Goal: Information Seeking & Learning: Check status

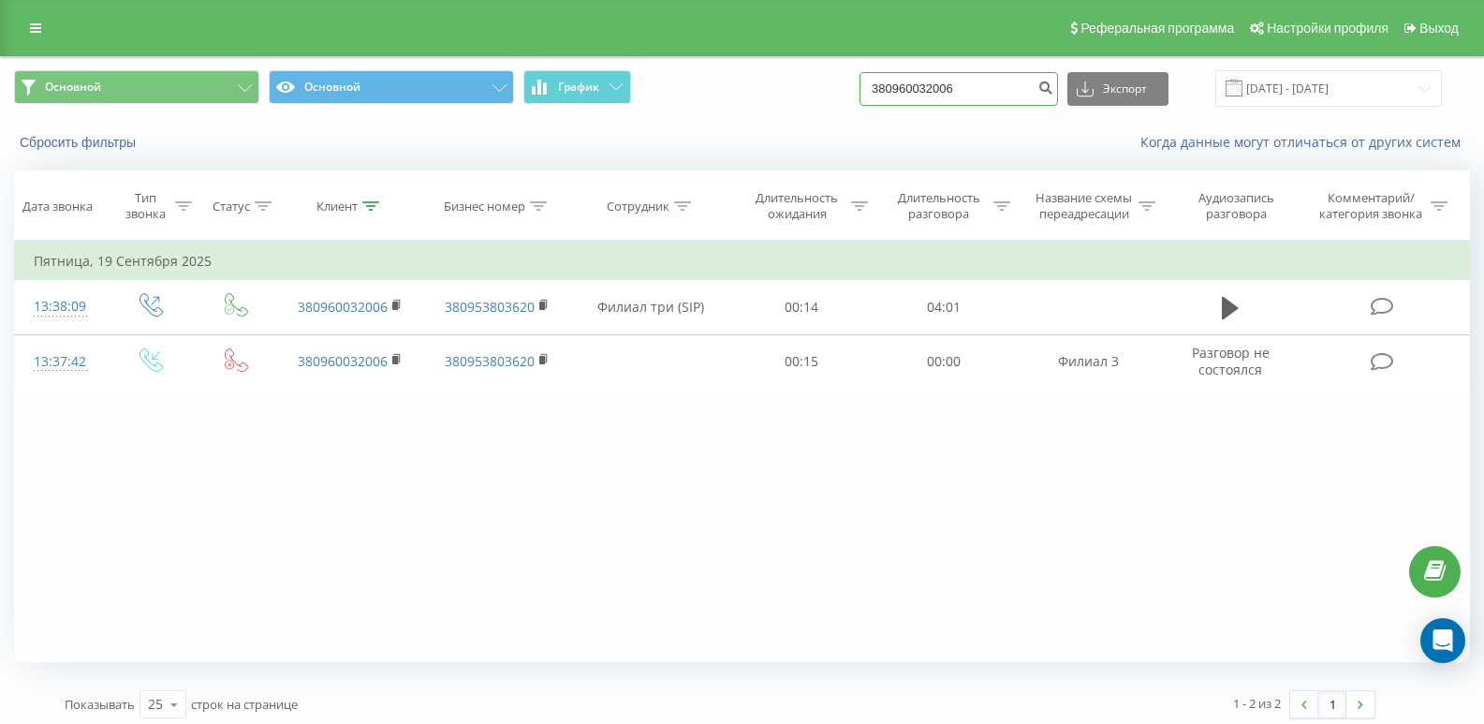
click at [979, 93] on input "380960032006" at bounding box center [959, 89] width 199 height 34
type input "3"
paste input "380501483790"
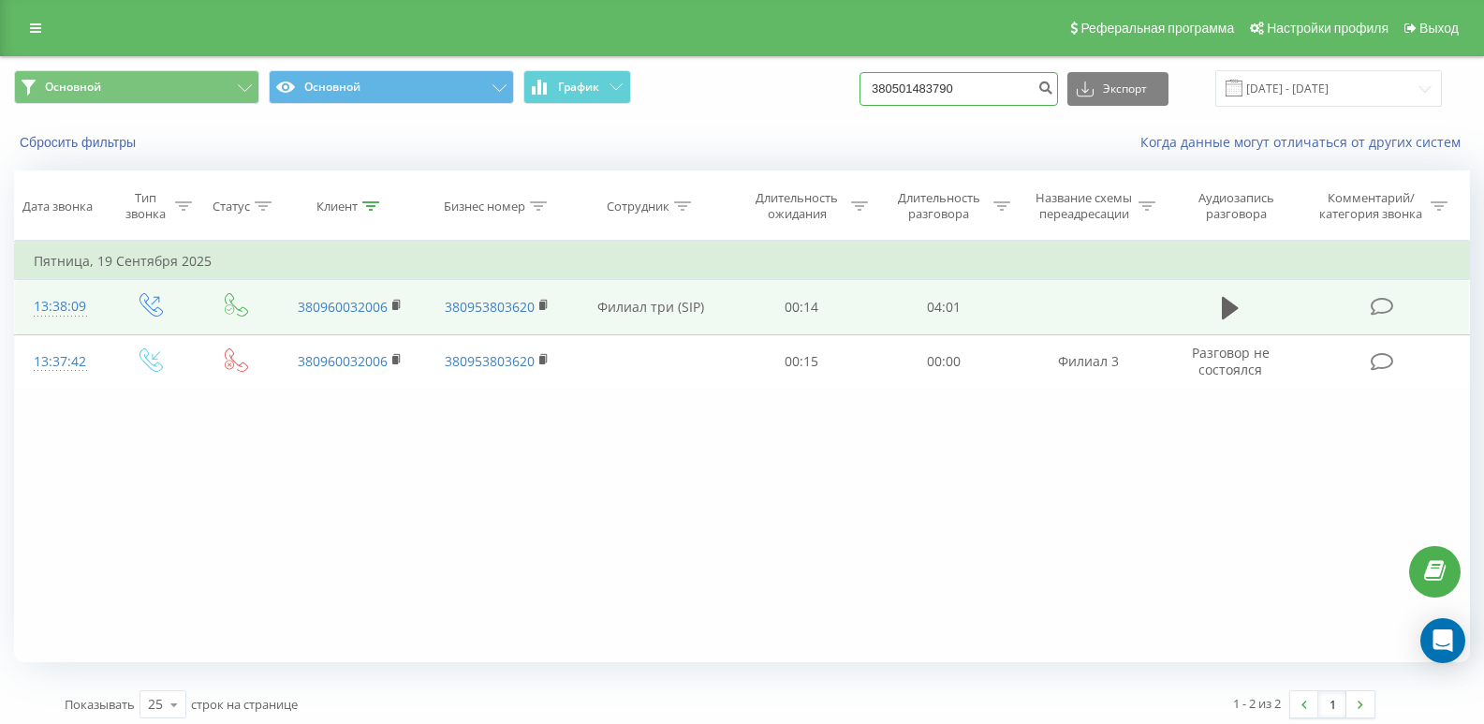
type input "380501483790"
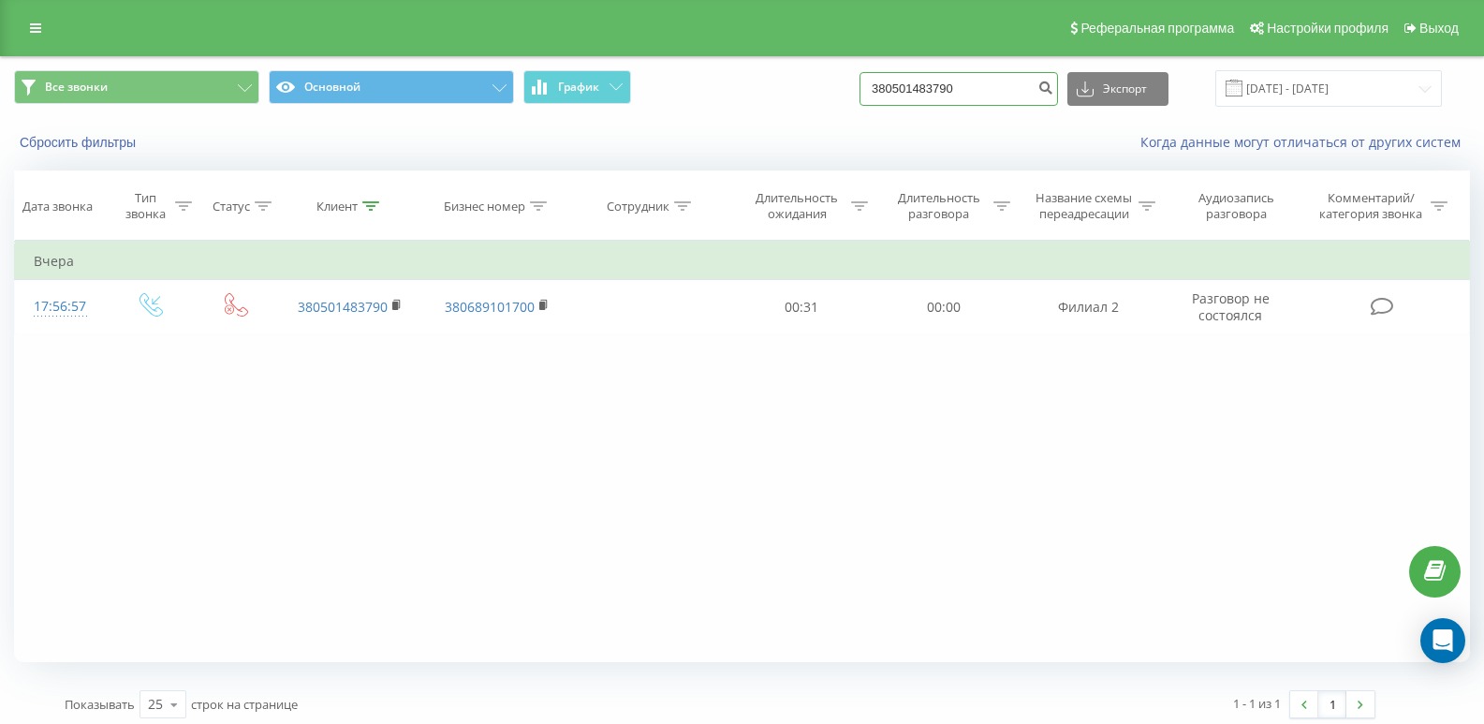
click at [1009, 99] on input "380501483790" at bounding box center [959, 89] width 199 height 34
type input "3"
paste input "380635998784"
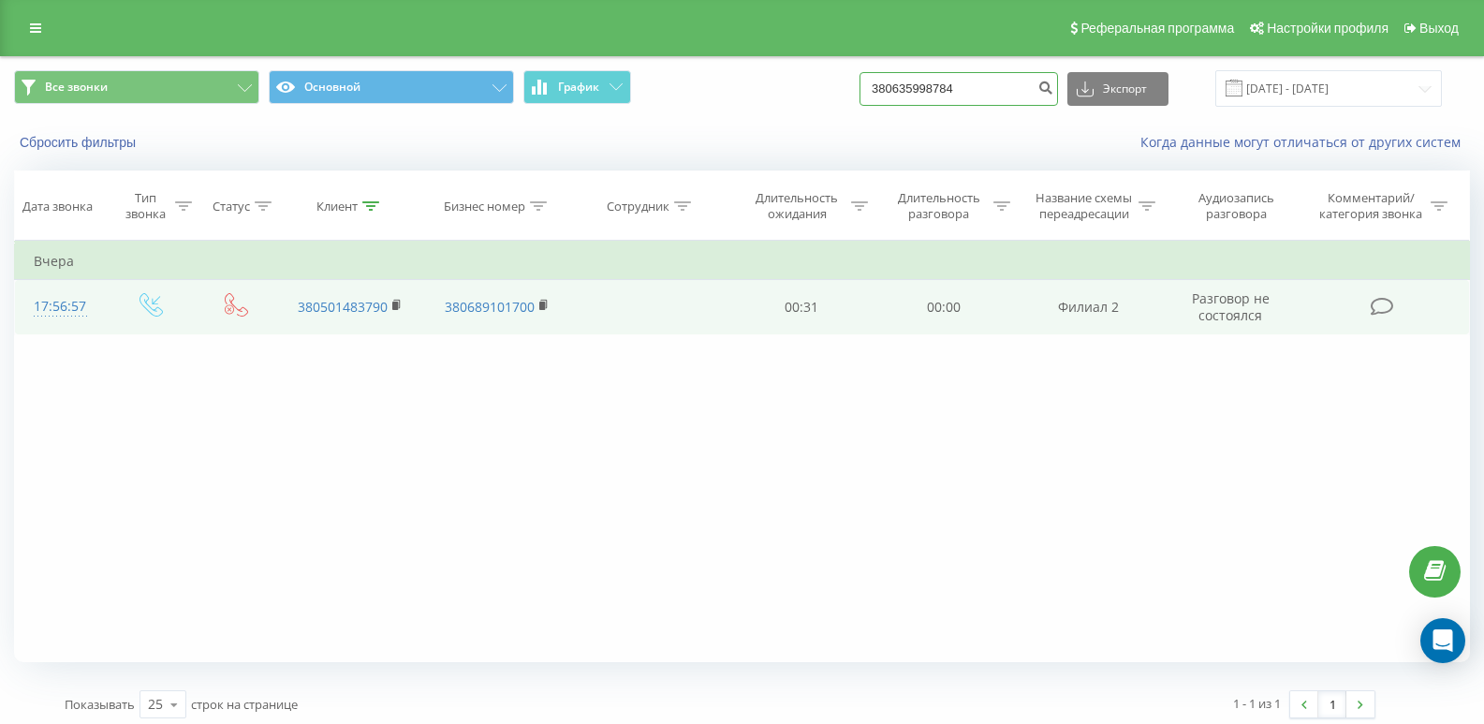
type input "380635998784"
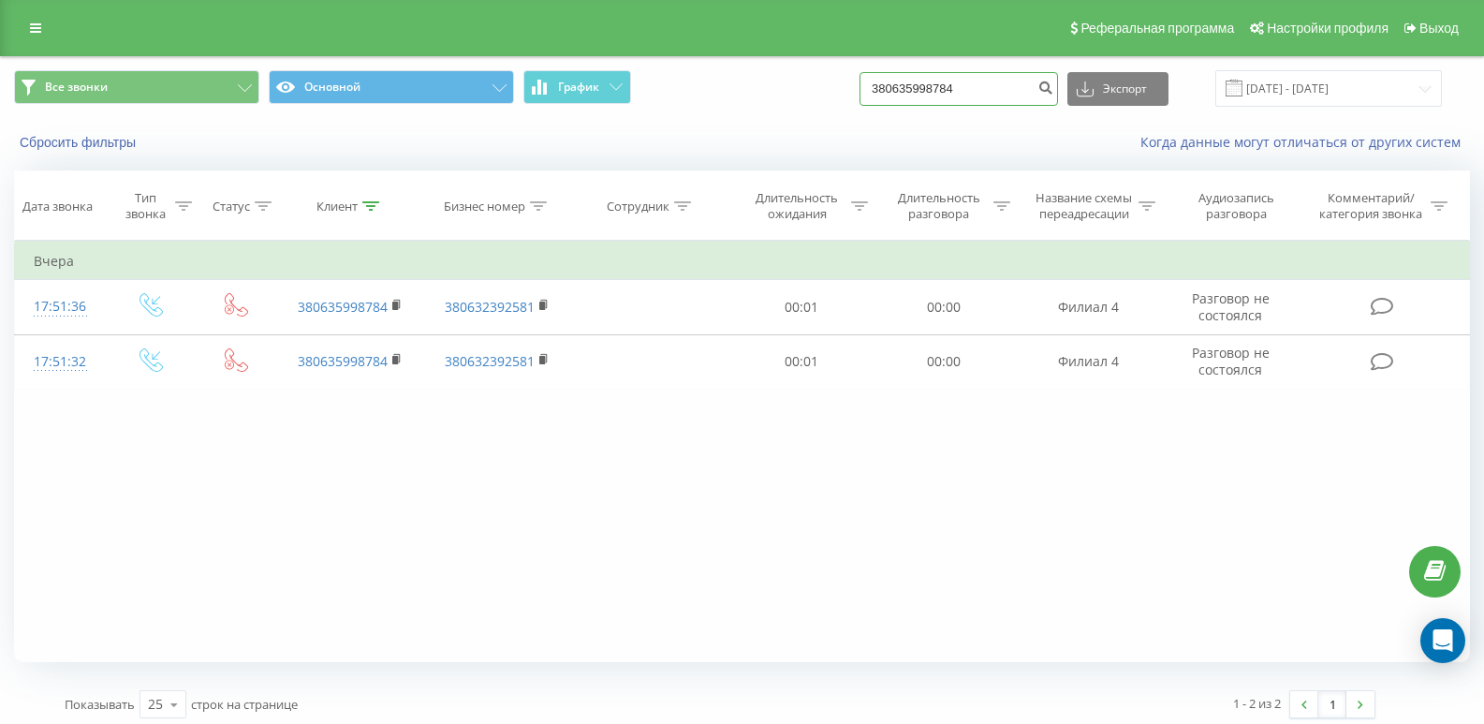
click at [1002, 93] on input "380635998784" at bounding box center [959, 89] width 199 height 34
type input "3"
paste input "380983004296"
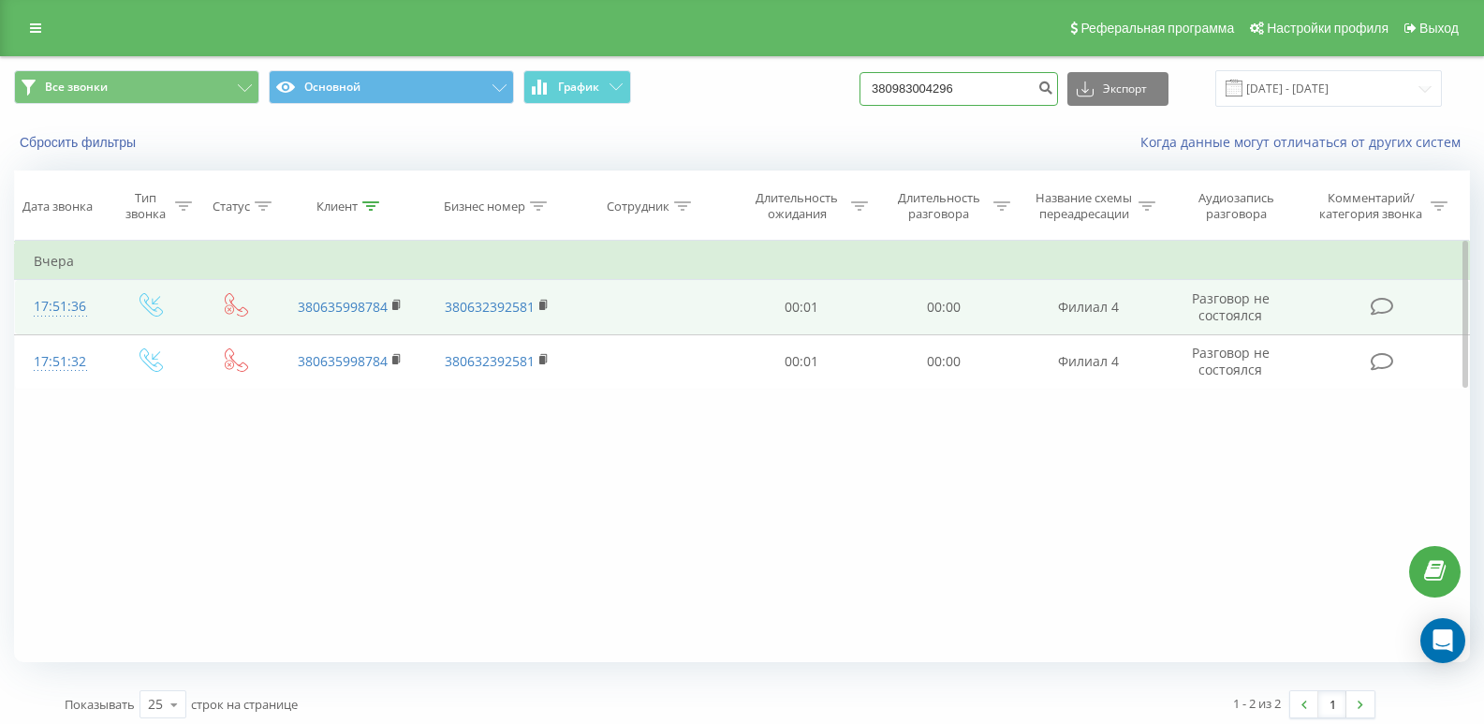
type input "380983004296"
